Goal: Task Accomplishment & Management: Use online tool/utility

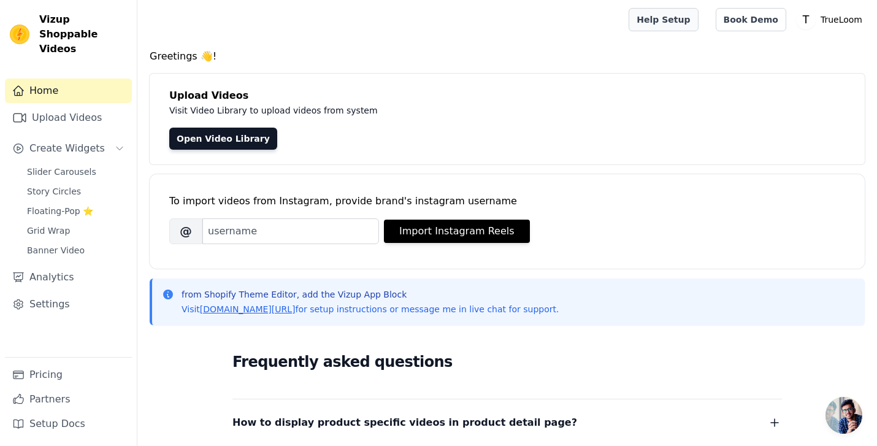
click at [663, 16] on link "Help Setup" at bounding box center [663, 19] width 69 height 23
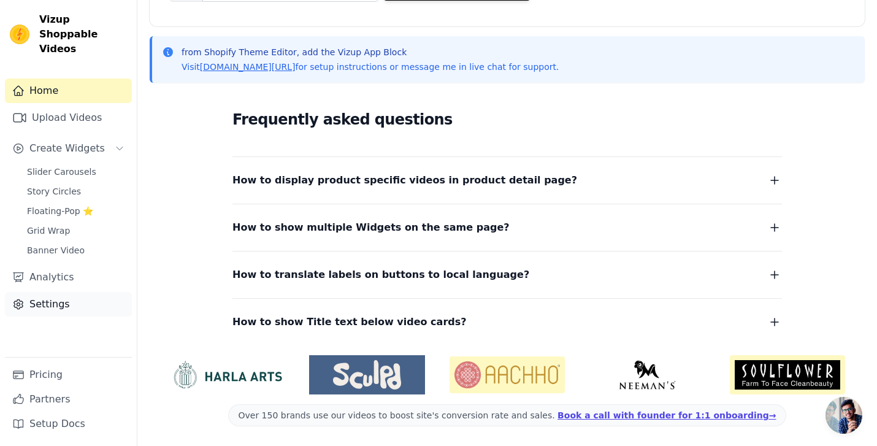
scroll to position [242, 0]
click at [56, 166] on span "Slider Carousels" at bounding box center [61, 172] width 69 height 12
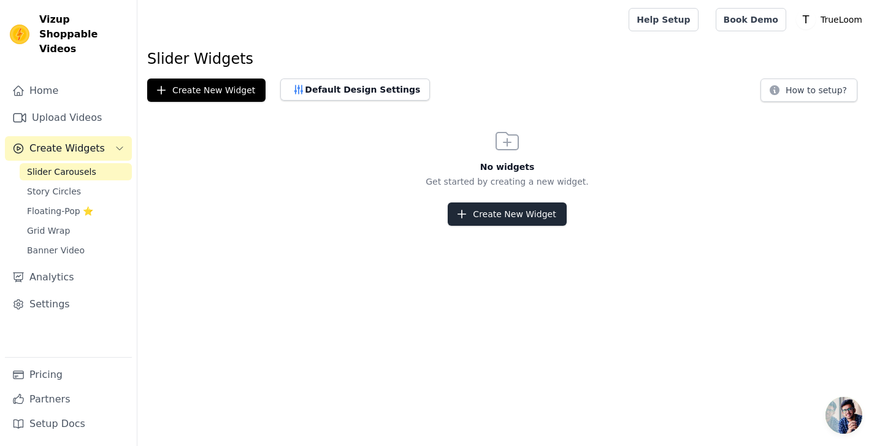
click at [502, 215] on button "Create New Widget" at bounding box center [507, 213] width 118 height 23
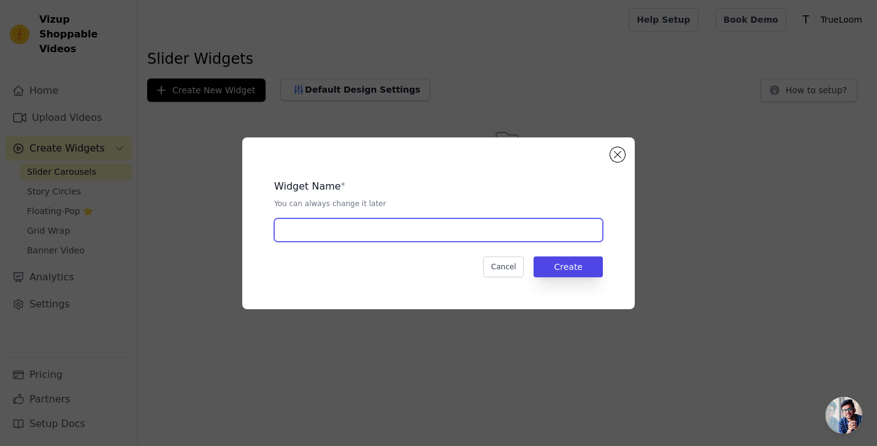
click at [439, 228] on input "text" at bounding box center [438, 229] width 329 height 23
type input "video slider"
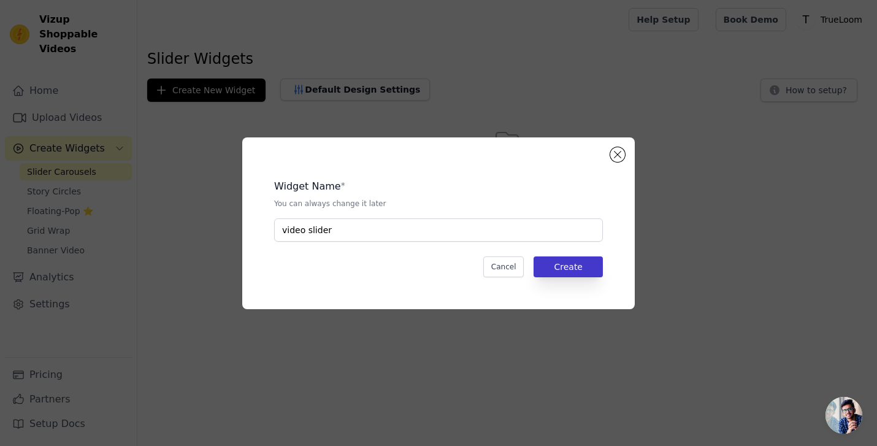
click at [570, 258] on button "Create" at bounding box center [568, 266] width 69 height 21
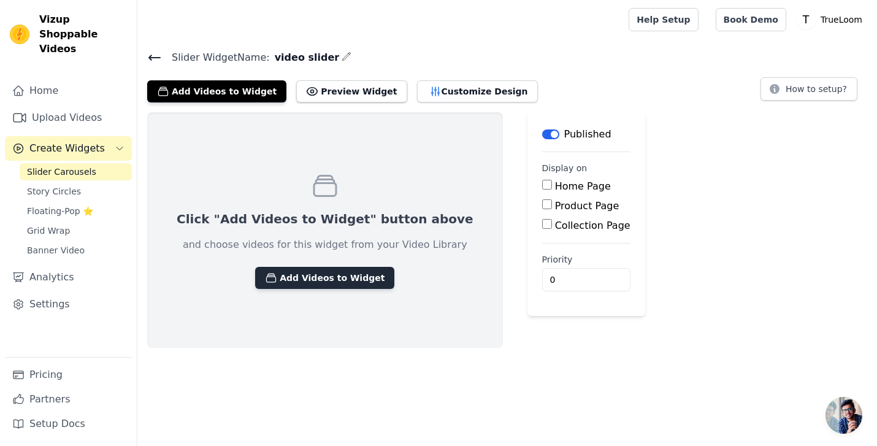
click at [314, 274] on button "Add Videos to Widget" at bounding box center [324, 278] width 139 height 22
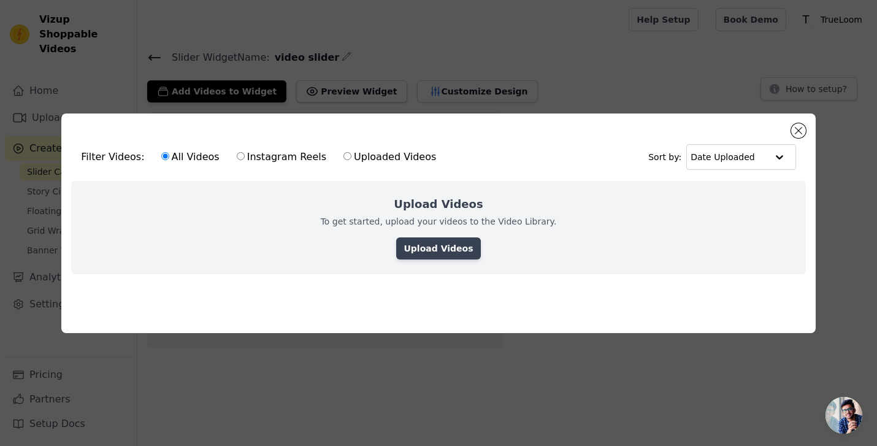
click at [422, 244] on link "Upload Videos" at bounding box center [438, 248] width 84 height 22
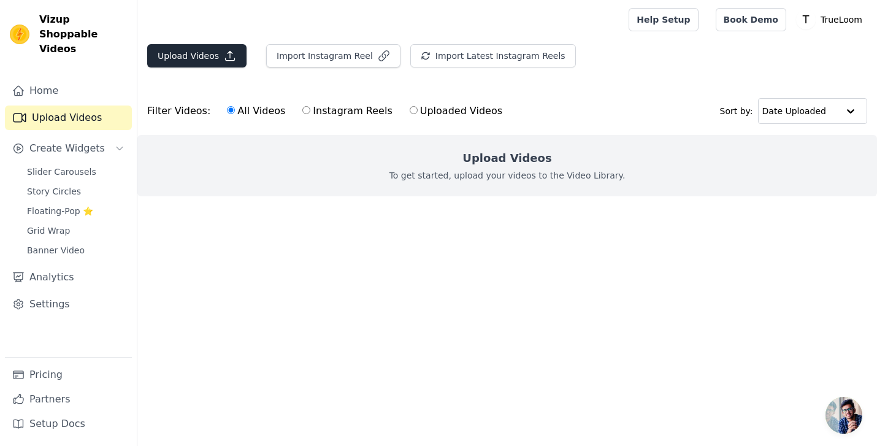
click at [208, 58] on button "Upload Videos" at bounding box center [196, 55] width 99 height 23
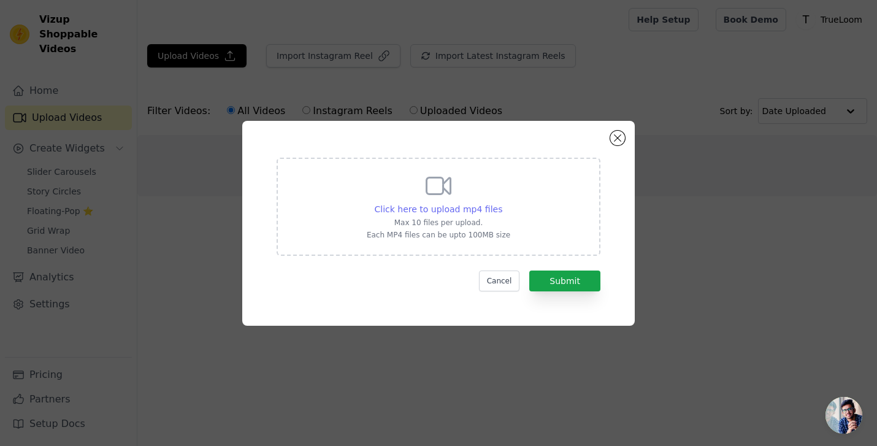
click at [469, 212] on span "Click here to upload mp4 files" at bounding box center [439, 209] width 128 height 10
click at [502, 203] on input "Click here to upload mp4 files Max 10 files per upload. Each MP4 files can be u…" at bounding box center [502, 202] width 1 height 1
type input "C:\fakepath\7f26ce3f9992406a8cfec1dc5a0924de.HD-1080p-2.5Mbps-55418009.mp4"
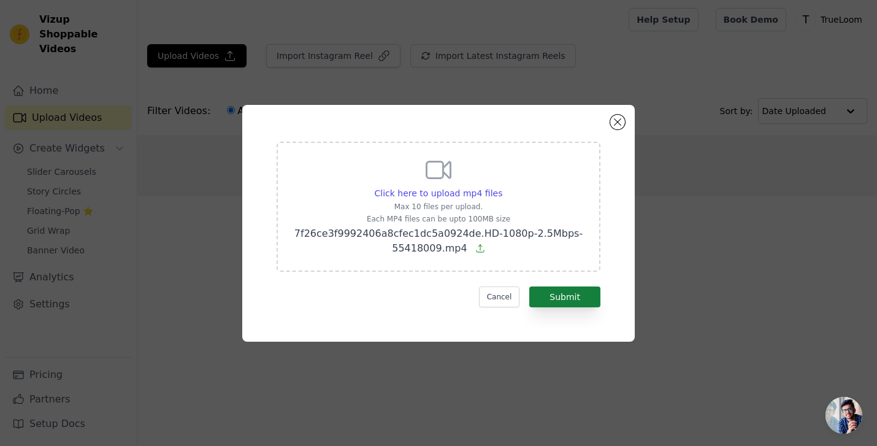
click at [578, 295] on button "Submit" at bounding box center [565, 297] width 71 height 21
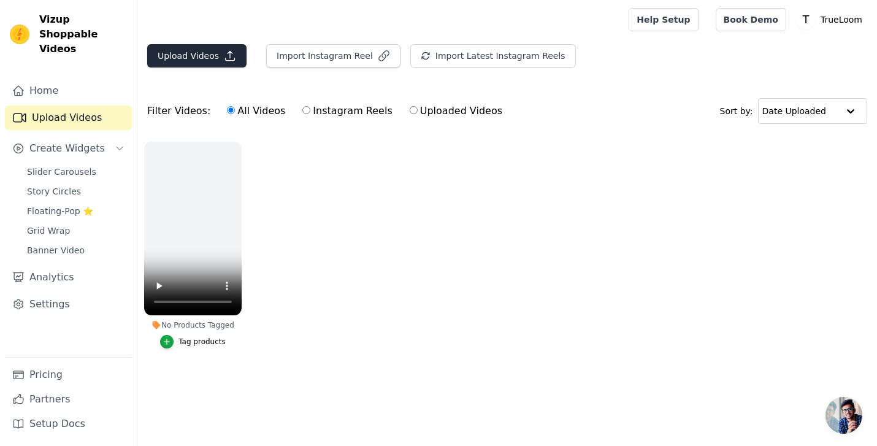
click at [200, 53] on button "Upload Videos" at bounding box center [196, 55] width 99 height 23
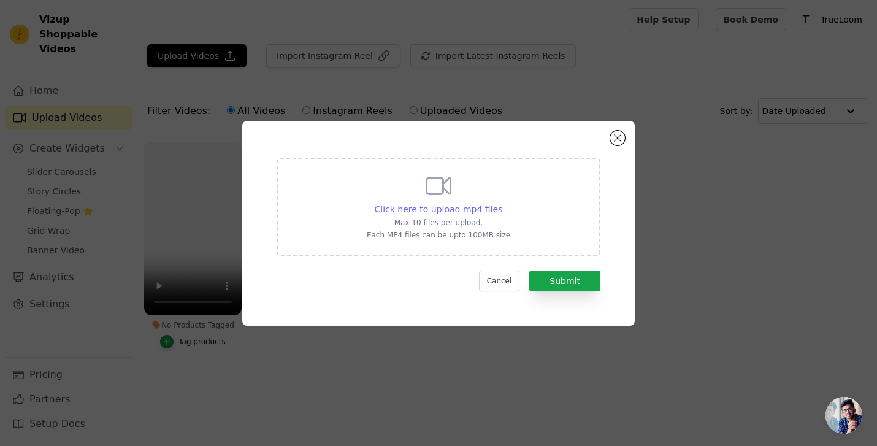
click at [467, 204] on span "Click here to upload mp4 files" at bounding box center [439, 209] width 128 height 10
click at [502, 203] on input "Click here to upload mp4 files Max 10 files per upload. Each MP4 files can be u…" at bounding box center [502, 202] width 1 height 1
type input "C:\fakepath\08b8530f314b43e8ba96f429ea44cca1.SD-480p-0.9Mbps-55418008.mp4"
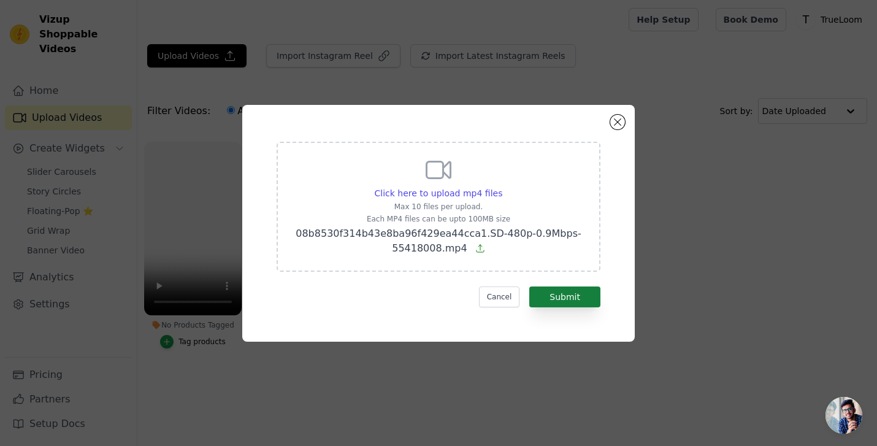
click at [584, 299] on button "Submit" at bounding box center [565, 297] width 71 height 21
